Goal: Communication & Community: Share content

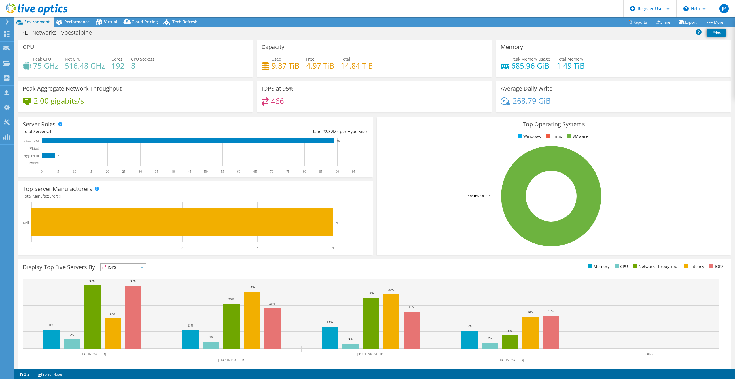
click at [42, 6] on icon at bounding box center [37, 9] width 62 height 12
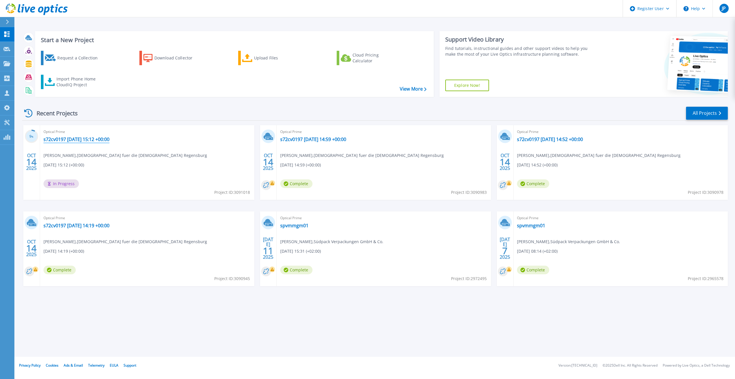
click at [94, 141] on link "s72cv0197 2025-10-14 15:12 +00:00" at bounding box center [77, 139] width 66 height 6
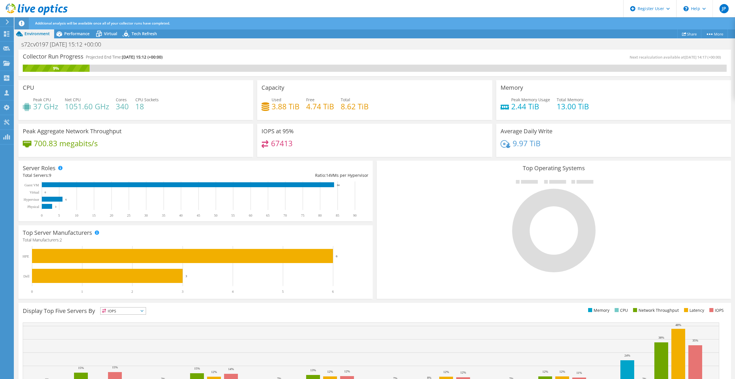
click at [388, 84] on div "Capacity Used 3.88 TiB Free 4.74 TiB Total 8.62 TiB" at bounding box center [374, 100] width 235 height 40
click at [670, 9] on div "Register User" at bounding box center [650, 8] width 53 height 17
click at [560, 52] on div "Collector Run Progress Projected End Time: 10/21/2025, 15:12 (+00:00) Next reca…" at bounding box center [374, 63] width 713 height 27
click at [685, 32] on link "Share" at bounding box center [690, 33] width 24 height 9
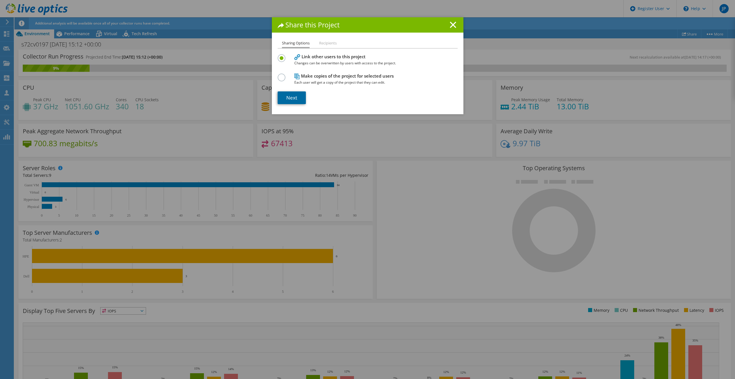
click at [295, 96] on link "Next" at bounding box center [292, 97] width 28 height 13
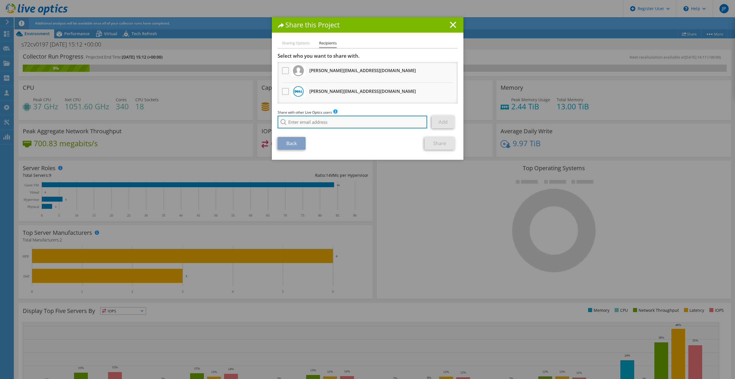
click at [292, 122] on input "search" at bounding box center [353, 122] width 150 height 13
paste input "sebastian.bauer@edv-bv.de"
type input "sebastian.bauer@edv-bv.de"
click at [326, 128] on li "sebastian.bauer@edv-bv.de" at bounding box center [323, 129] width 90 height 7
click at [443, 122] on link "Add" at bounding box center [443, 122] width 23 height 13
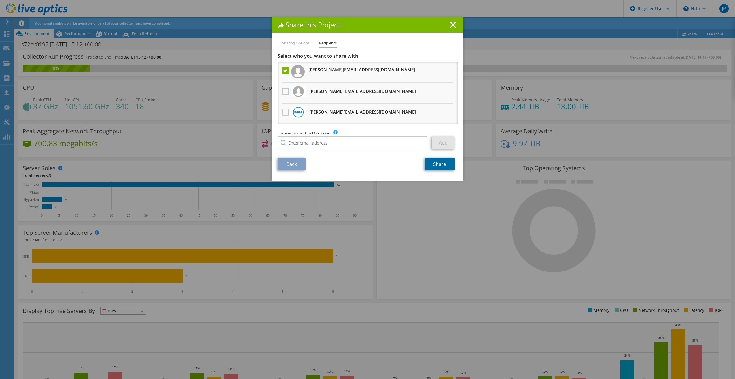
click at [437, 166] on link "Share" at bounding box center [440, 164] width 30 height 13
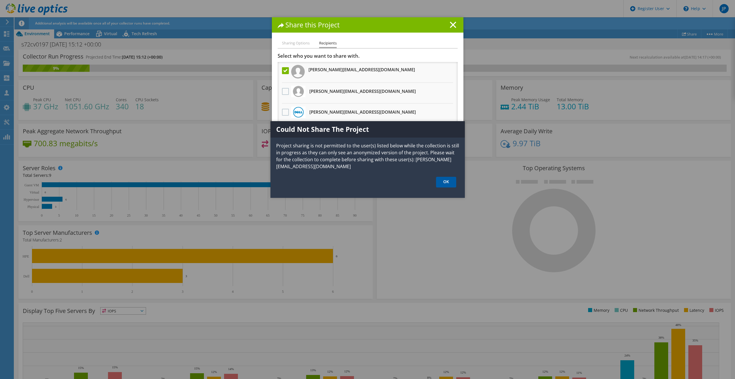
click at [444, 184] on link "OK" at bounding box center [446, 182] width 20 height 11
